Goal: Navigation & Orientation: Find specific page/section

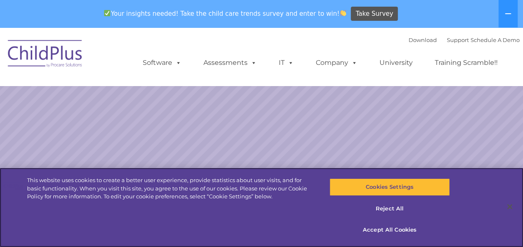
select select "MEDIUM"
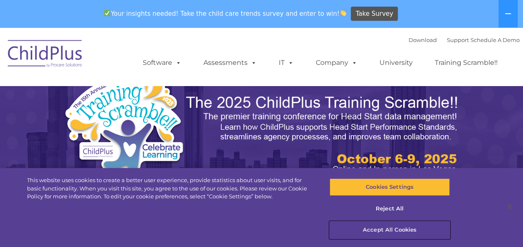
click at [375, 231] on button "Accept All Cookies" at bounding box center [390, 229] width 120 height 17
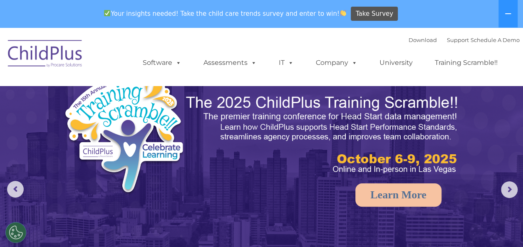
click at [496, 44] on div "Download Support | Schedule A Demo " at bounding box center [464, 40] width 111 height 12
drag, startPoint x: 496, startPoint y: 44, endPoint x: 342, endPoint y: 49, distance: 154.1
click at [342, 49] on ul "Software ChildPlus: The original and most widely-used Head Start data managemen…" at bounding box center [323, 62] width 394 height 33
click at [508, 15] on icon at bounding box center [508, 13] width 7 height 7
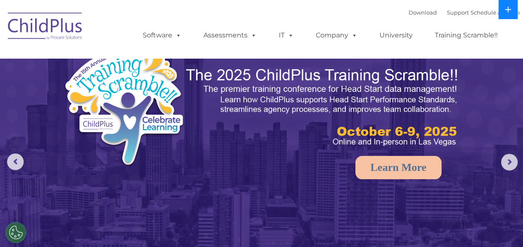
click at [506, 16] on button at bounding box center [508, 9] width 19 height 19
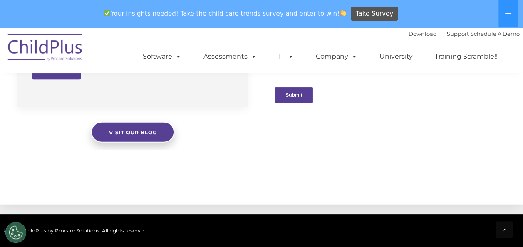
scroll to position [1035, 0]
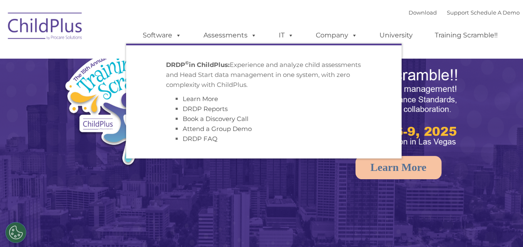
select select "MEDIUM"
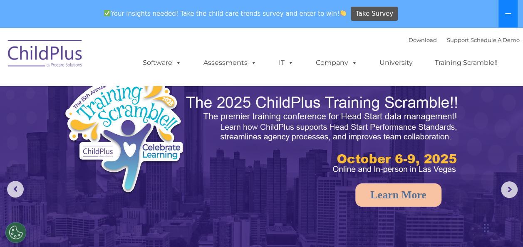
click at [512, 14] on button at bounding box center [508, 13] width 19 height 27
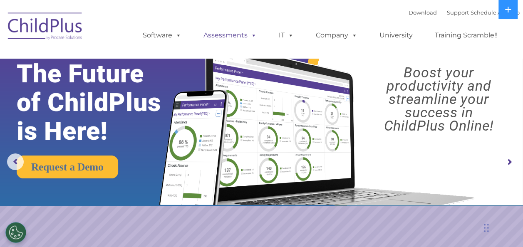
click at [248, 34] on span at bounding box center [252, 35] width 9 height 8
click at [103, 18] on div "Download Support | Schedule A Demo  MENU MENU Software ChildPlus: The original…" at bounding box center [262, 29] width 516 height 46
